Goal: Entertainment & Leisure: Consume media (video, audio)

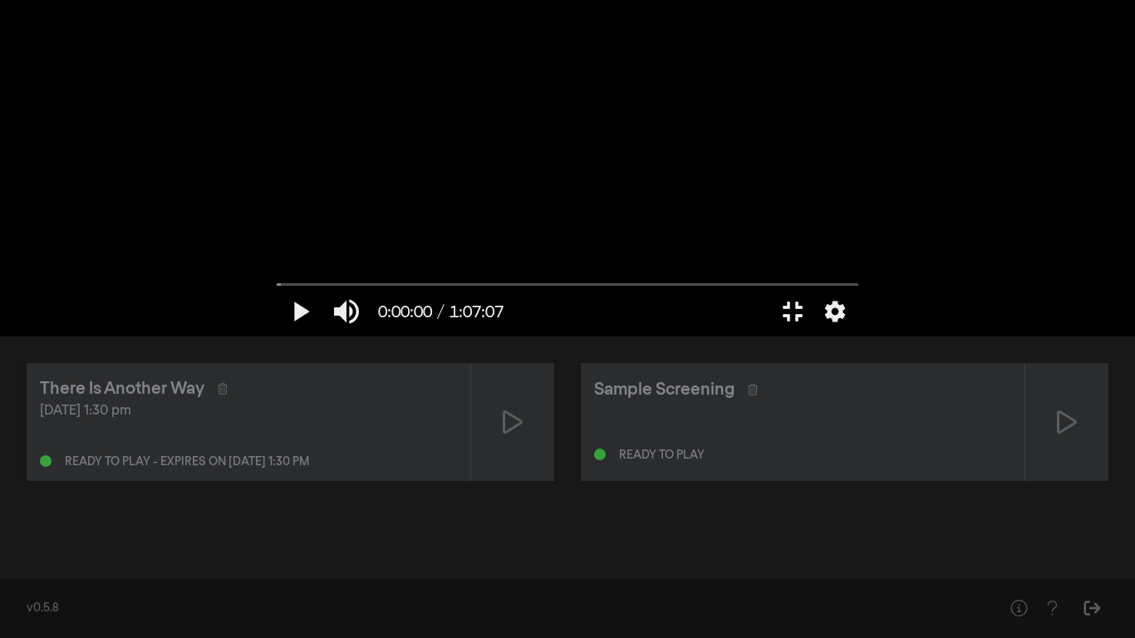
click at [816, 337] on button "fullscreen_exit" at bounding box center [793, 312] width 47 height 50
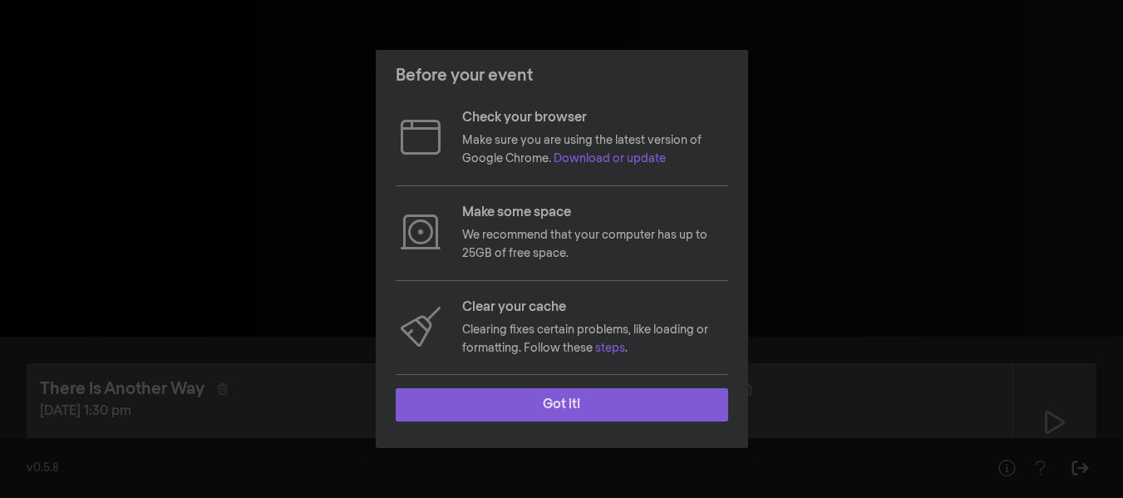
click at [543, 411] on button "Got it!" at bounding box center [562, 404] width 332 height 33
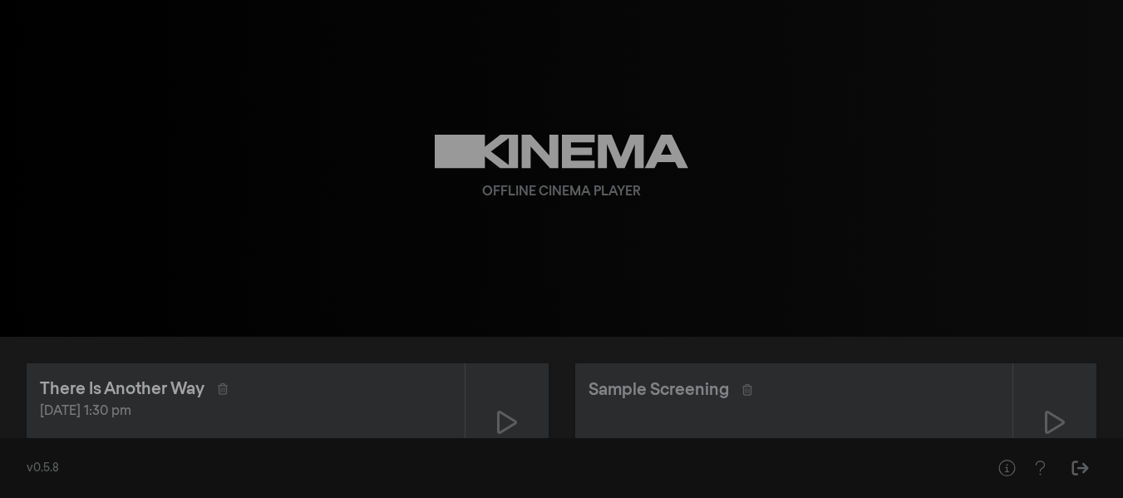
click at [164, 401] on div "There Is Another Way" at bounding box center [122, 388] width 165 height 25
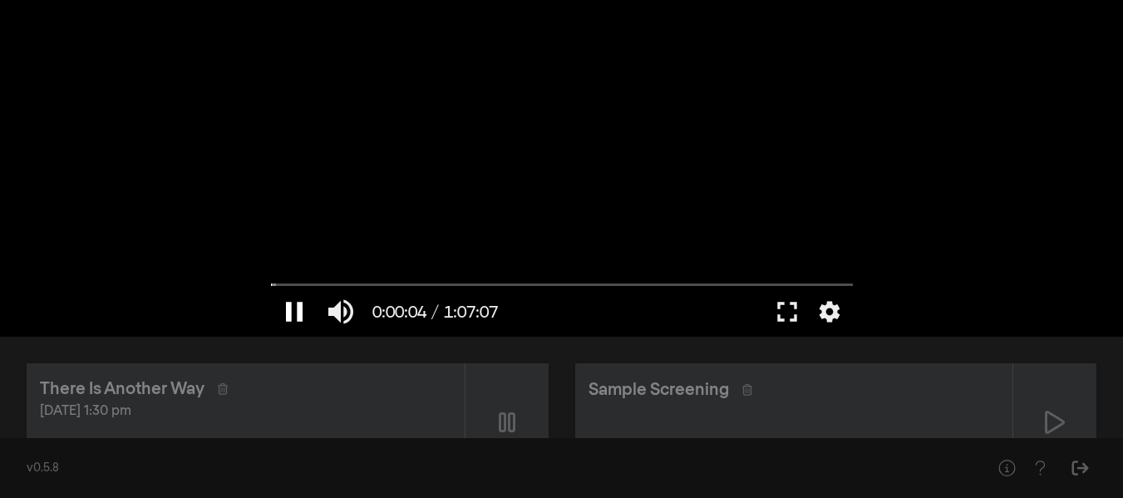
click at [293, 318] on button "pause" at bounding box center [294, 312] width 47 height 50
drag, startPoint x: 280, startPoint y: 289, endPoint x: 308, endPoint y: 251, distance: 47.1
click at [270, 286] on div "play_arrow 0:00:04 / 1:07:07 volume_up fullscreen settings" at bounding box center [562, 309] width 598 height 56
click at [775, 317] on button "fullscreen" at bounding box center [787, 312] width 47 height 50
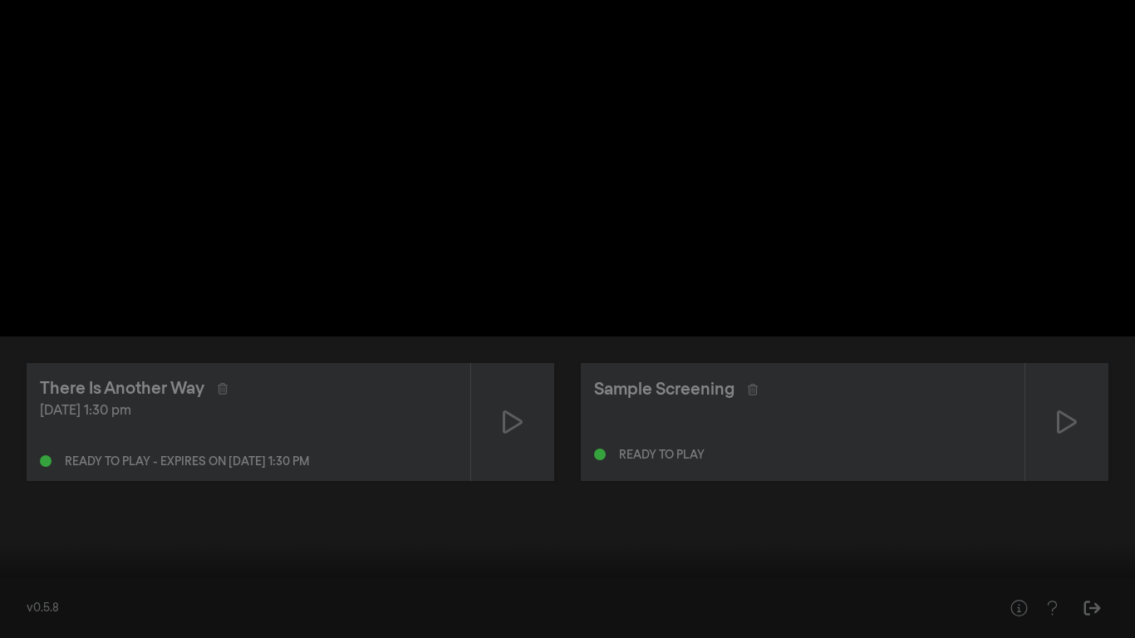
click at [37, 497] on button "play_arrow" at bounding box center [31, 613] width 47 height 50
click at [37, 497] on button "pause" at bounding box center [31, 613] width 47 height 50
drag, startPoint x: 22, startPoint y: 588, endPoint x: 2, endPoint y: 588, distance: 19.1
click at [8, 497] on input "Seek" at bounding box center [567, 586] width 1119 height 10
click at [29, 497] on button "play_arrow" at bounding box center [31, 613] width 47 height 50
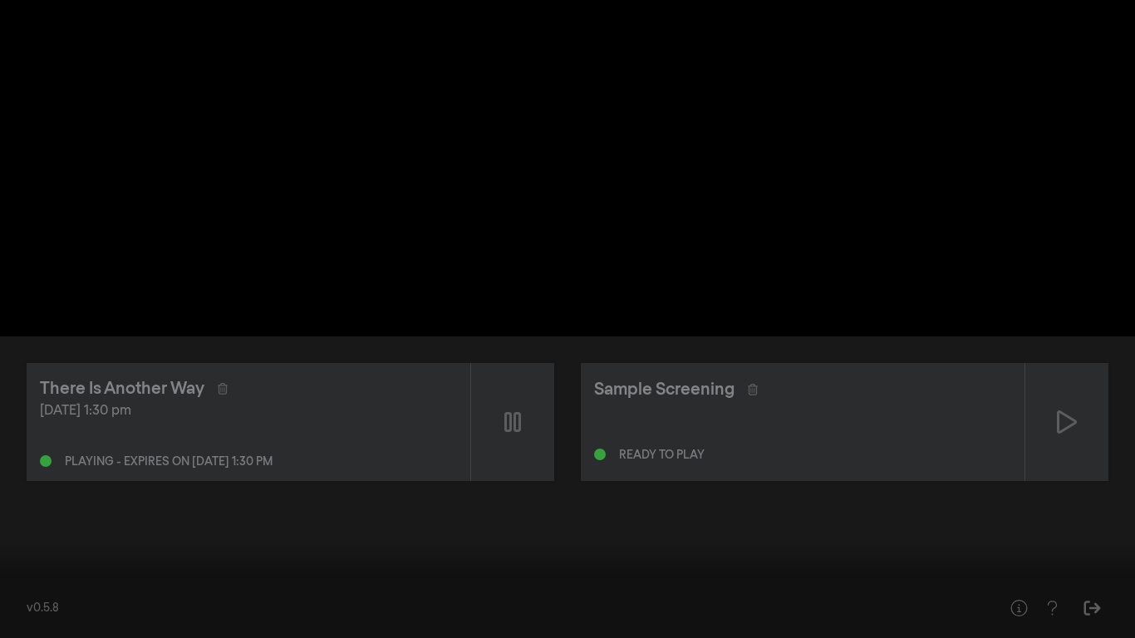
type input "45.433308"
